Goal: Task Accomplishment & Management: Use online tool/utility

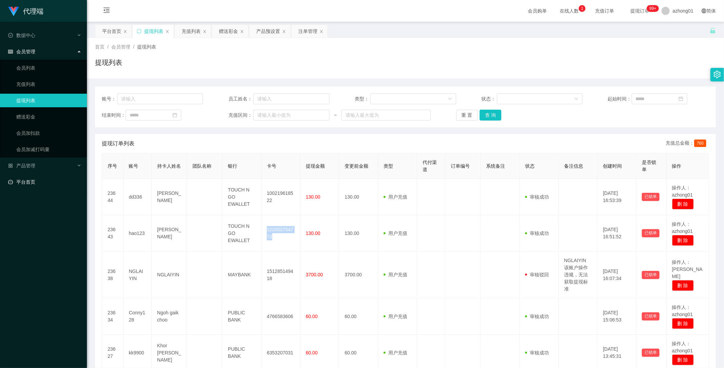
click at [20, 178] on link "平台首页" at bounding box center [44, 182] width 73 height 14
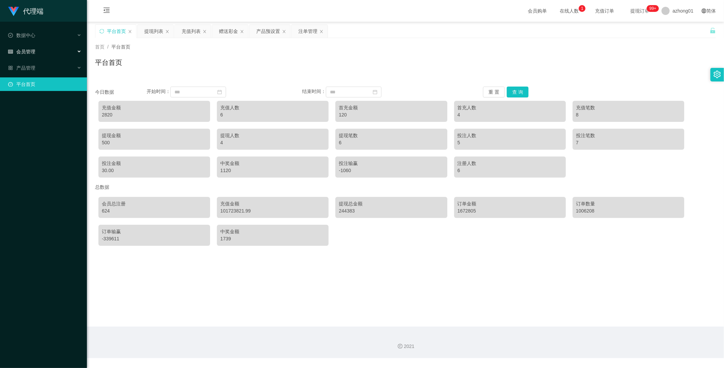
click at [30, 50] on span "会员管理" at bounding box center [21, 51] width 27 height 5
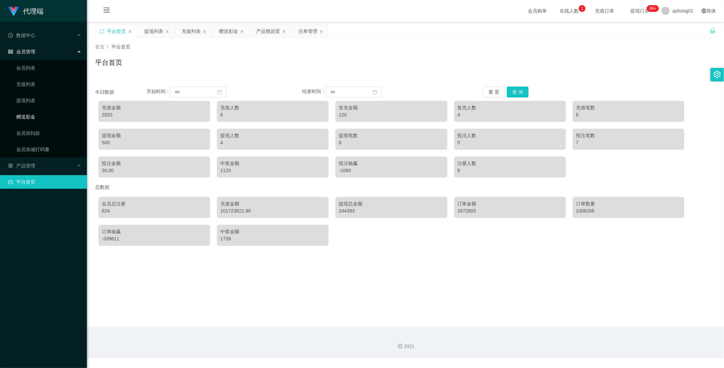
click at [32, 115] on link "赠送彩金" at bounding box center [48, 117] width 65 height 14
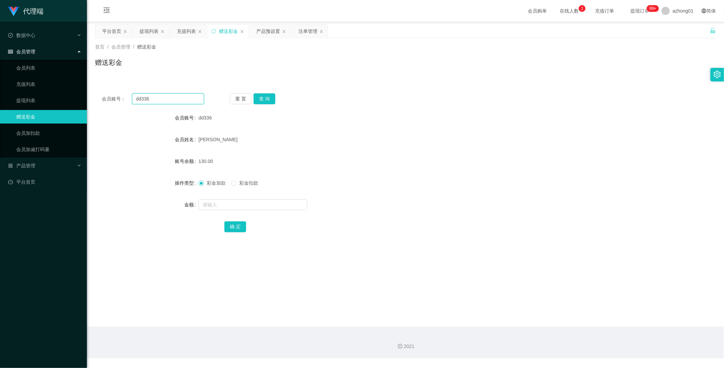
drag, startPoint x: 161, startPoint y: 100, endPoint x: 125, endPoint y: 100, distance: 35.7
click at [125, 100] on div "会员账号： dd336" at bounding box center [153, 98] width 102 height 11
paste input "NGLAIYIN"
type input "NGLAIYIN"
click at [260, 95] on button "查 询" at bounding box center [265, 98] width 22 height 11
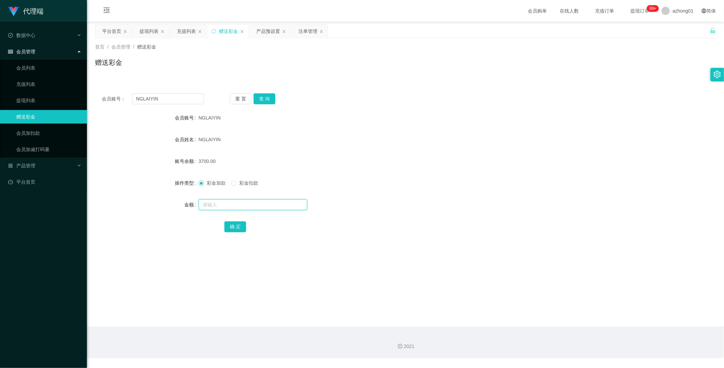
click at [209, 206] on input "text" at bounding box center [253, 204] width 109 height 11
type input "3000"
drag, startPoint x: 23, startPoint y: 182, endPoint x: 24, endPoint y: 186, distance: 4.1
click at [23, 182] on link "平台首页" at bounding box center [44, 182] width 73 height 14
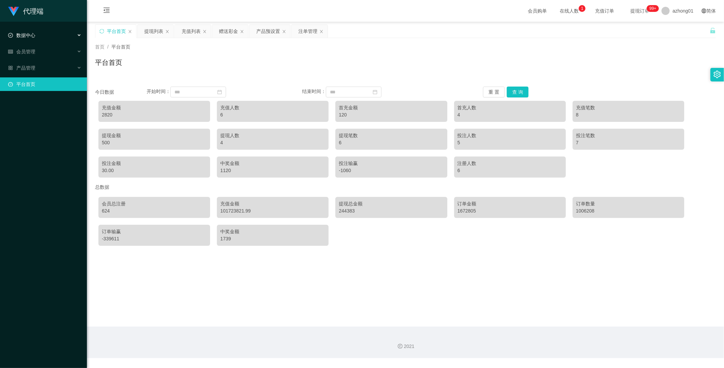
click at [24, 33] on span "数据中心" at bounding box center [21, 35] width 27 height 5
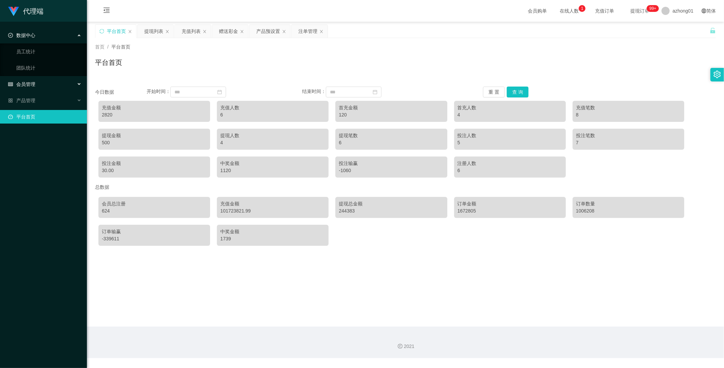
click at [32, 84] on span "会员管理" at bounding box center [21, 84] width 27 height 5
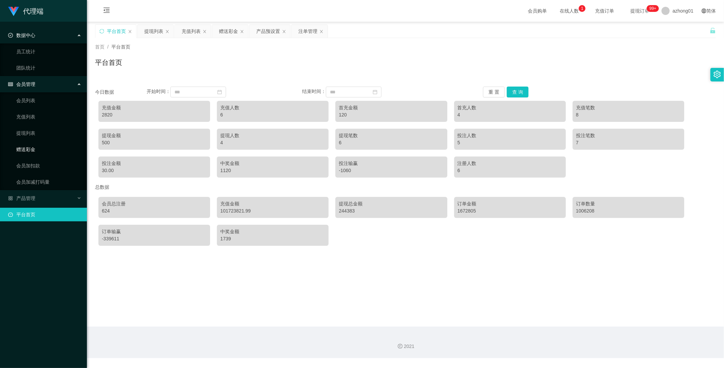
click at [31, 150] on link "赠送彩金" at bounding box center [48, 150] width 65 height 14
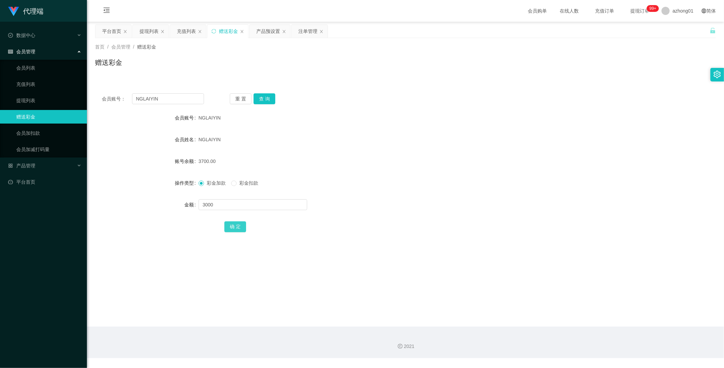
click at [236, 226] on button "确 定" at bounding box center [235, 226] width 22 height 11
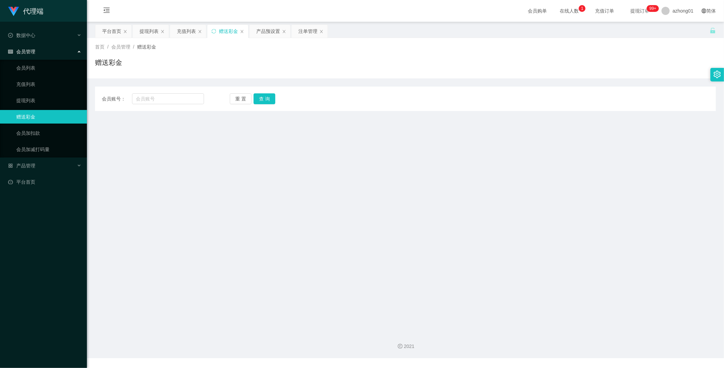
drag, startPoint x: 307, startPoint y: 184, endPoint x: 308, endPoint y: 191, distance: 7.0
click at [307, 189] on main "关闭左侧 关闭右侧 关闭其它 刷新页面 平台首页 提现列表 充值列表 赠送彩金 产品预设置 注单管理 首页 / 会员管理 / 赠送彩金 / 赠送彩金 会员账号…" at bounding box center [405, 174] width 637 height 305
click at [169, 101] on input "text" at bounding box center [168, 98] width 72 height 11
paste input "NGLAIYIN"
type input "NGLAIYIN"
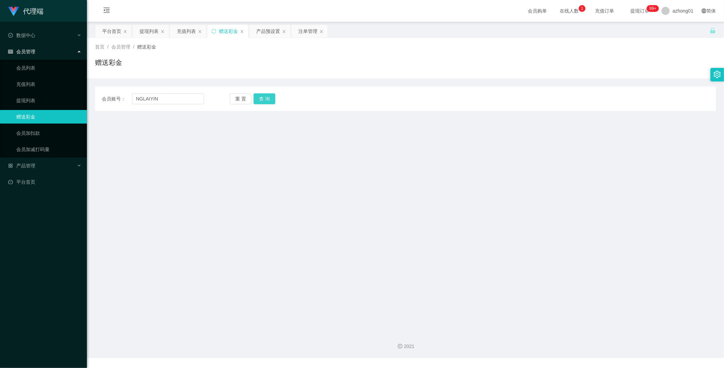
click at [270, 98] on button "查 询" at bounding box center [265, 98] width 22 height 11
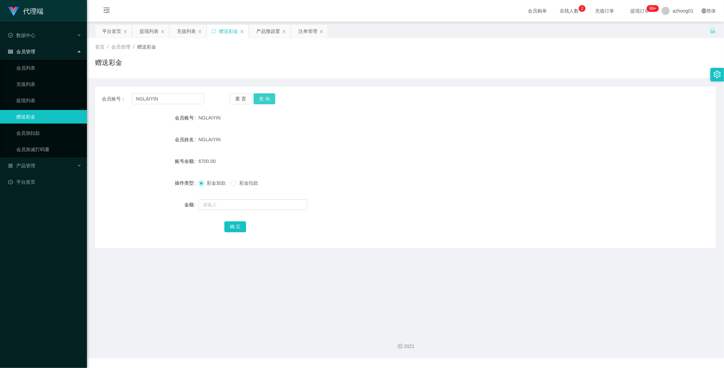
click at [266, 99] on button "查 询" at bounding box center [265, 98] width 22 height 11
click at [267, 99] on button "查 询" at bounding box center [265, 98] width 22 height 11
click at [34, 161] on div "产品管理" at bounding box center [43, 166] width 87 height 14
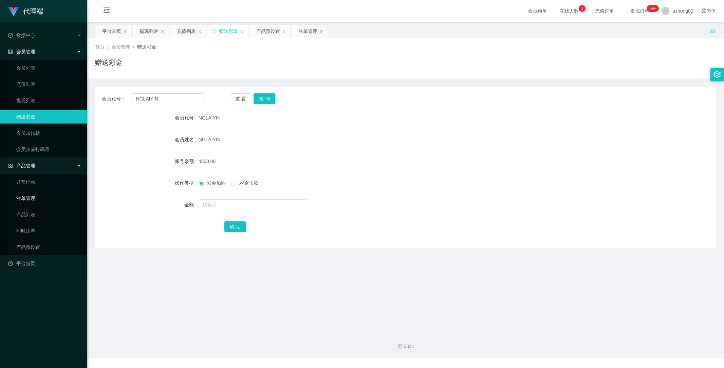
click at [35, 198] on link "注单管理" at bounding box center [48, 199] width 65 height 14
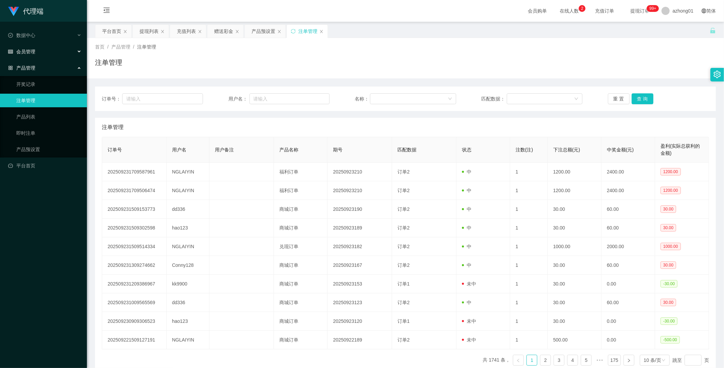
click at [33, 50] on span "会员管理" at bounding box center [21, 51] width 27 height 5
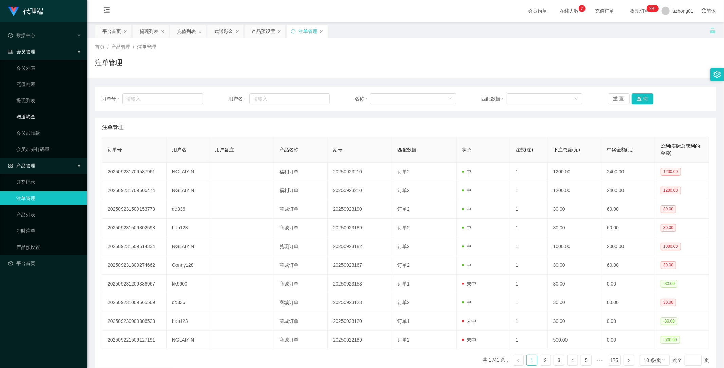
click at [29, 115] on link "赠送彩金" at bounding box center [48, 117] width 65 height 14
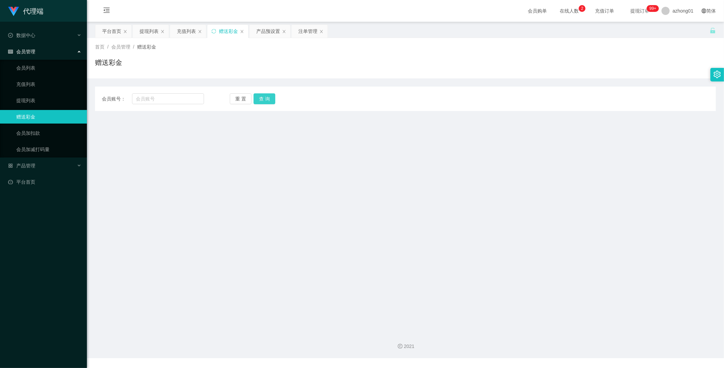
click at [262, 98] on button "查 询" at bounding box center [265, 98] width 22 height 11
click at [152, 97] on input "text" at bounding box center [168, 98] width 72 height 11
paste input "NGLAIYIN"
type input "NGLAIYIN"
click at [266, 100] on button "查 询" at bounding box center [265, 98] width 22 height 11
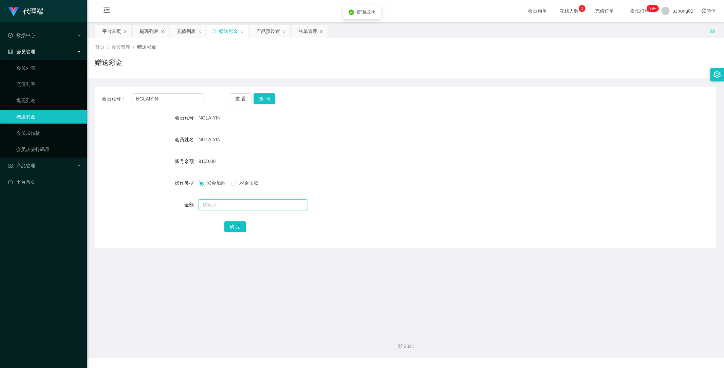
click at [220, 205] on input "text" at bounding box center [253, 204] width 109 height 11
type input "2000"
click at [392, 298] on main "关闭左侧 关闭右侧 关闭其它 刷新页面 平台首页 提现列表 充值列表 赠送彩金 产品预设置 注单管理 首页 / 会员管理 / 赠送彩金 / 赠送彩金 会员账号…" at bounding box center [405, 174] width 637 height 305
click at [240, 227] on button "确 定" at bounding box center [235, 226] width 22 height 11
click at [347, 168] on form "会员账号 NGLAIYIN 会员姓名 NGLAIYIN 账号余额 11100.00 操作类型 彩金加款 彩金扣款 金额 确 定" at bounding box center [405, 172] width 621 height 122
